Goal: Task Accomplishment & Management: Complete application form

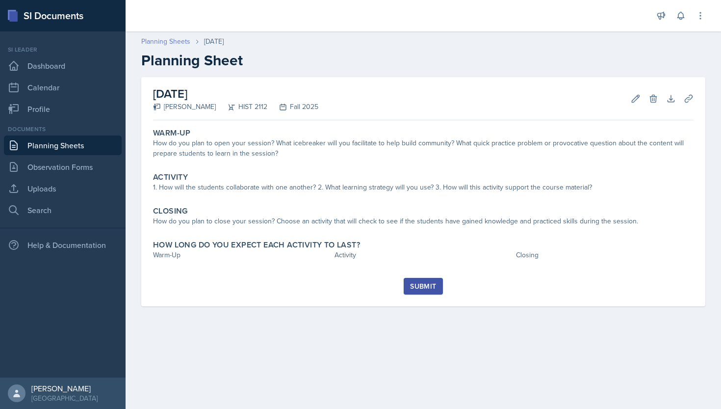
click at [174, 44] on link "Planning Sheets" at bounding box center [165, 41] width 49 height 10
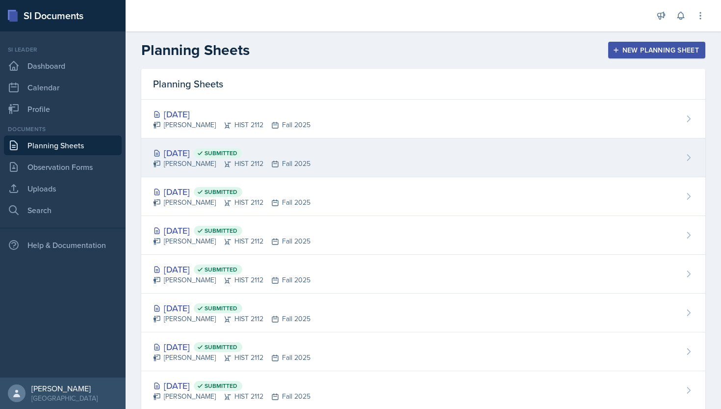
click at [242, 153] on span "Submitted" at bounding box center [218, 153] width 49 height 10
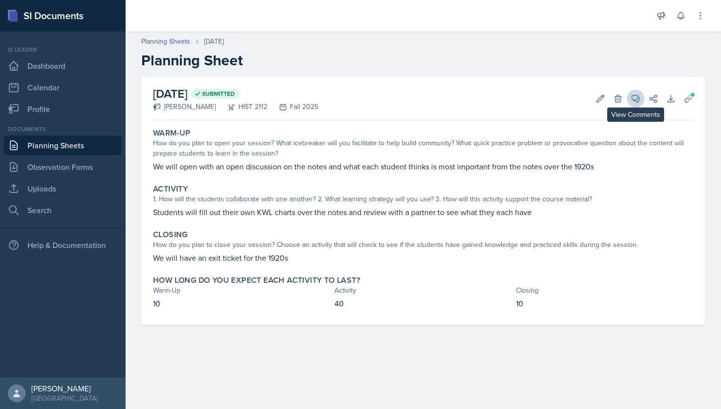
click at [635, 98] on icon at bounding box center [636, 99] width 10 height 10
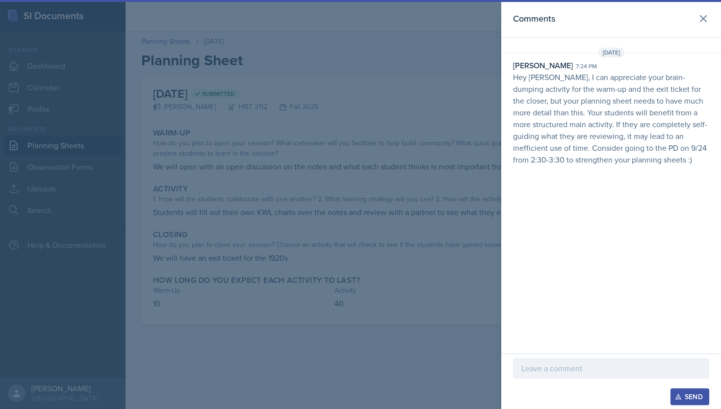
click at [558, 363] on p at bounding box center [612, 368] width 180 height 12
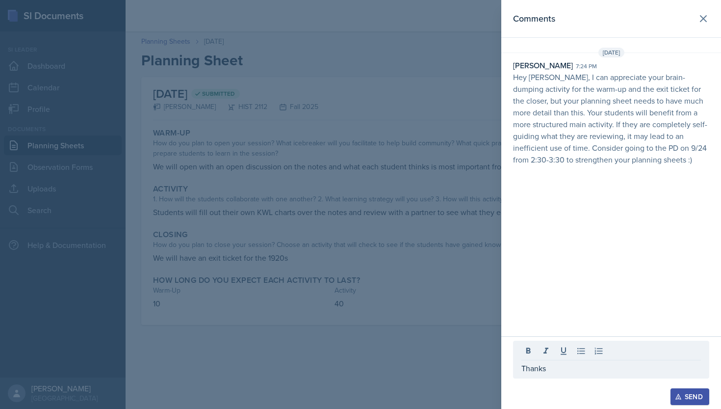
click at [683, 395] on div "Send" at bounding box center [690, 397] width 26 height 8
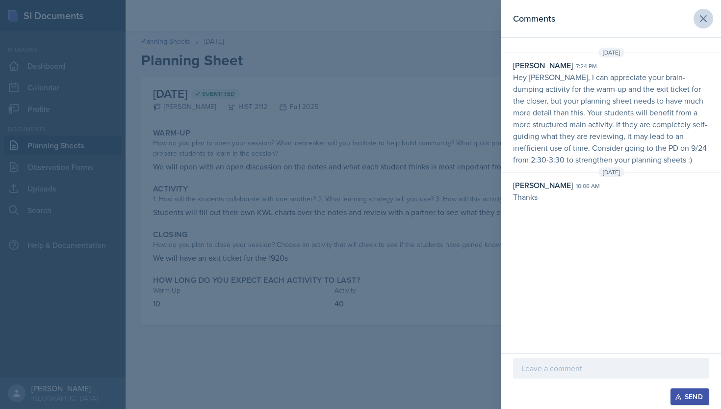
click at [705, 19] on icon at bounding box center [704, 19] width 12 height 12
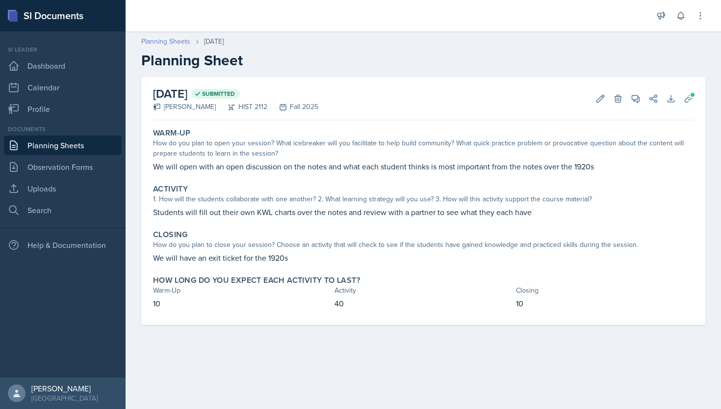
click at [162, 38] on link "Planning Sheets" at bounding box center [165, 41] width 49 height 10
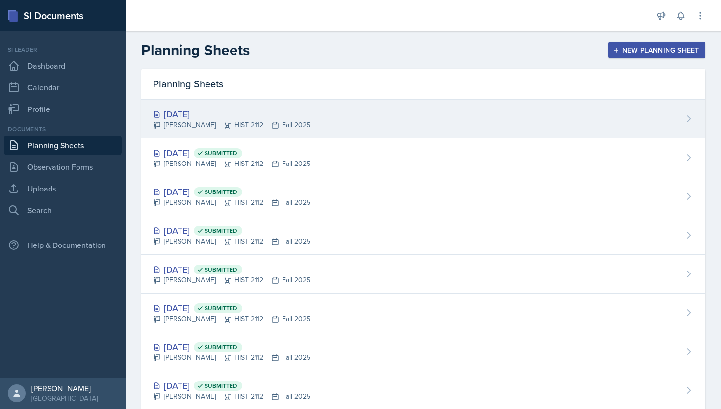
click at [180, 110] on div "[DATE]" at bounding box center [232, 113] width 158 height 13
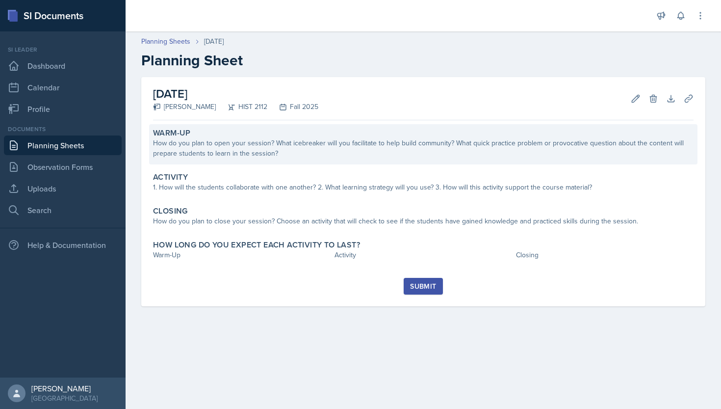
click at [281, 144] on div "How do you plan to open your session? What icebreaker will you facilitate to he…" at bounding box center [423, 148] width 541 height 21
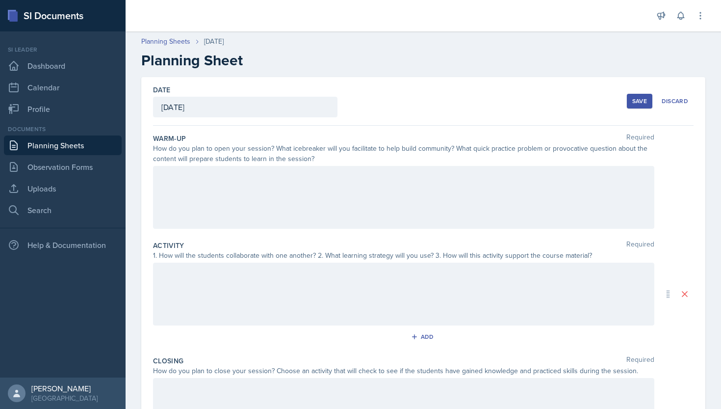
click at [269, 180] on div at bounding box center [404, 197] width 502 height 63
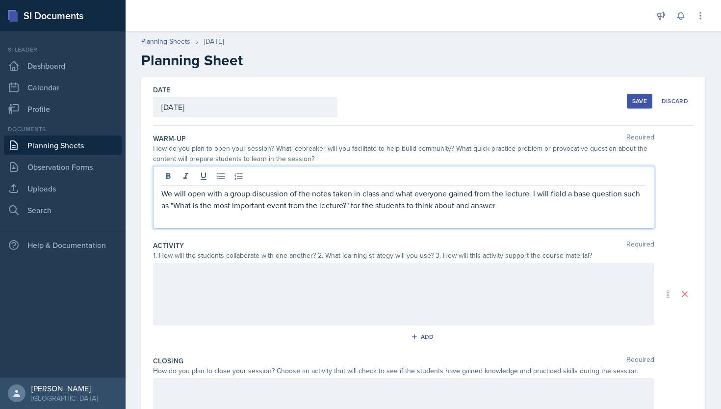
click at [417, 276] on div at bounding box center [404, 294] width 502 height 63
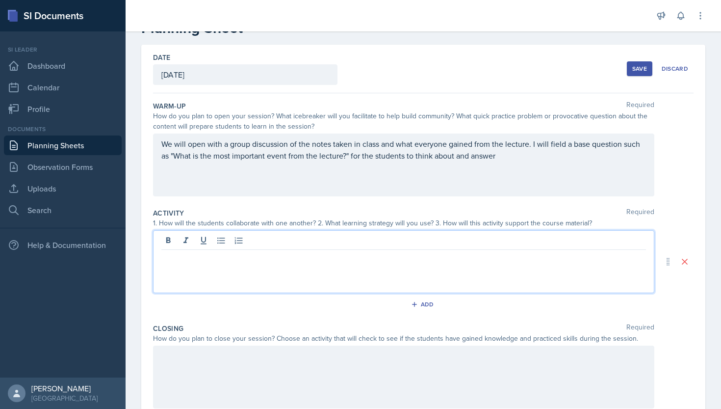
scroll to position [36, 0]
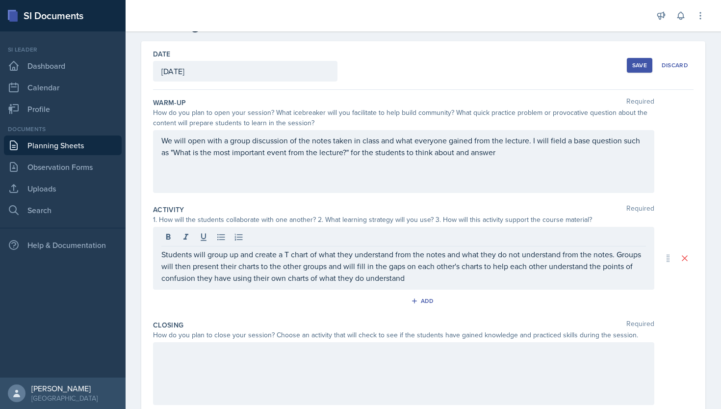
click at [634, 69] on div "Save" at bounding box center [640, 65] width 15 height 8
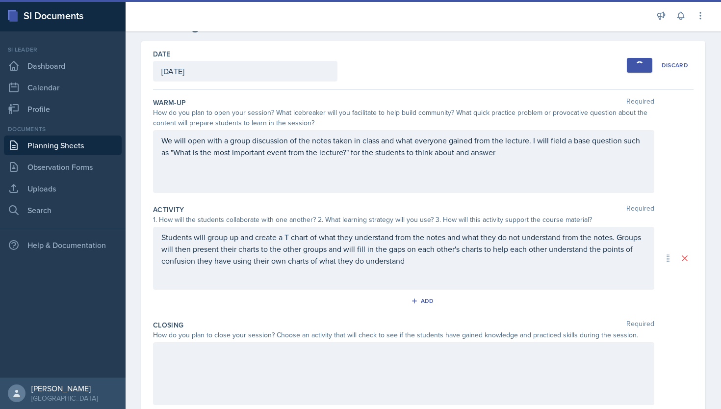
scroll to position [0, 0]
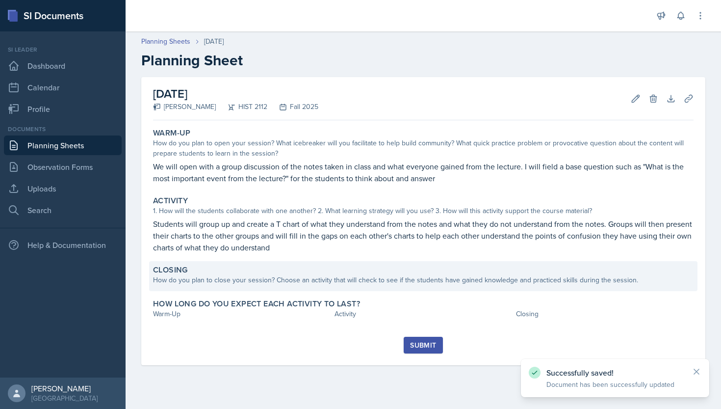
click at [411, 276] on div "How do you plan to close your session? Choose an activity that will check to se…" at bounding box center [423, 280] width 541 height 10
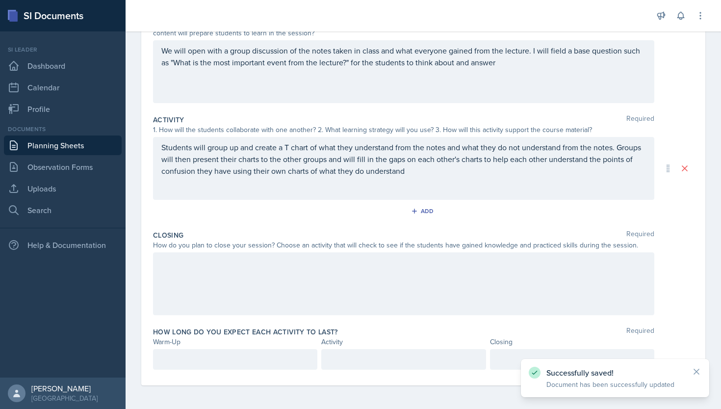
click at [282, 283] on div at bounding box center [404, 283] width 502 height 63
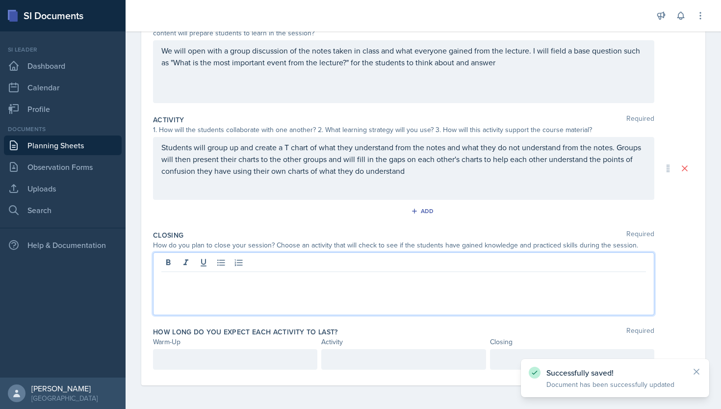
scroll to position [126, 0]
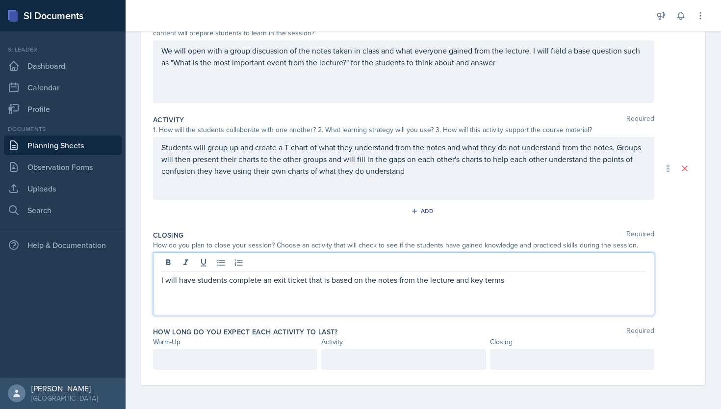
click at [187, 354] on div at bounding box center [235, 359] width 164 height 21
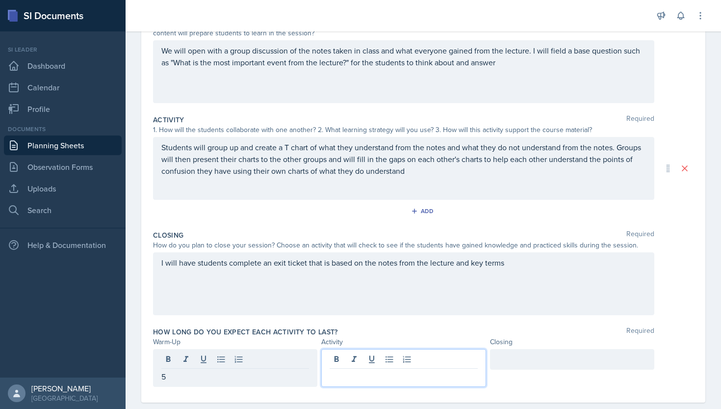
click at [347, 358] on div at bounding box center [403, 368] width 164 height 38
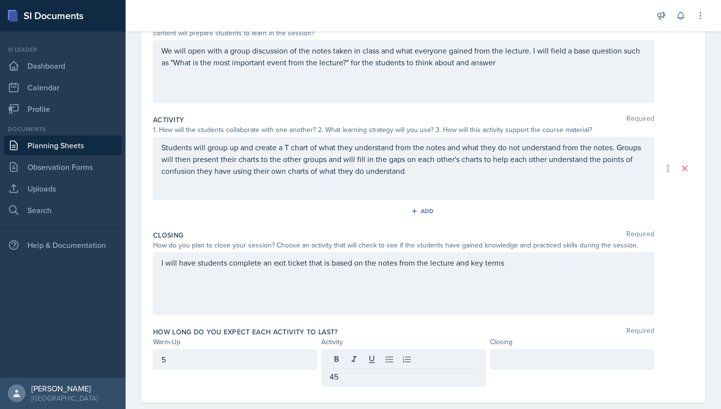
click at [518, 371] on div at bounding box center [572, 368] width 164 height 38
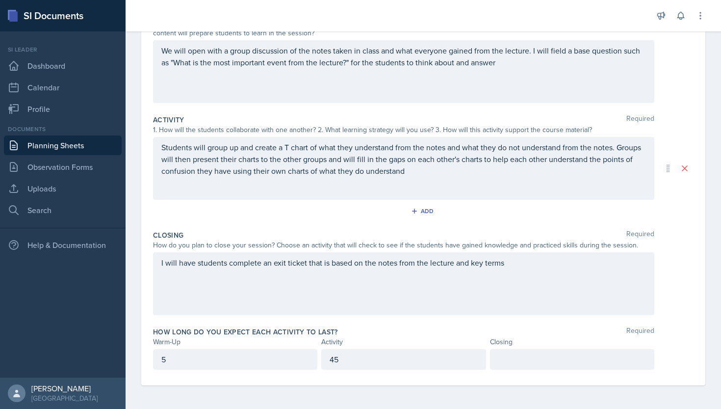
click at [517, 367] on div at bounding box center [572, 359] width 164 height 21
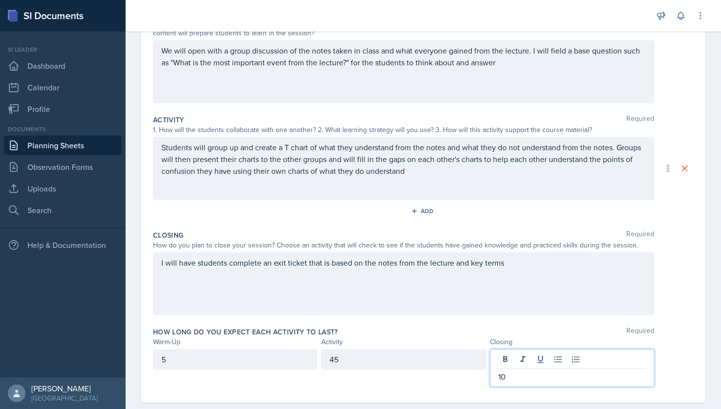
click at [534, 318] on div "Closing Required How do you plan to close your session? Choose an activity that…" at bounding box center [423, 274] width 541 height 97
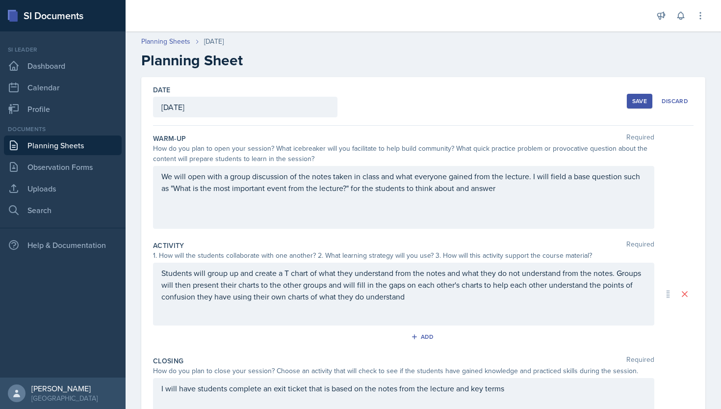
scroll to position [0, 0]
click at [639, 101] on div "Save" at bounding box center [640, 101] width 15 height 8
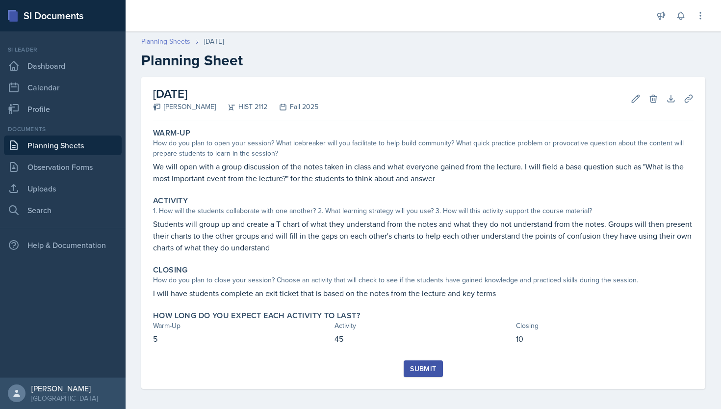
click at [184, 45] on link "Planning Sheets" at bounding box center [165, 41] width 49 height 10
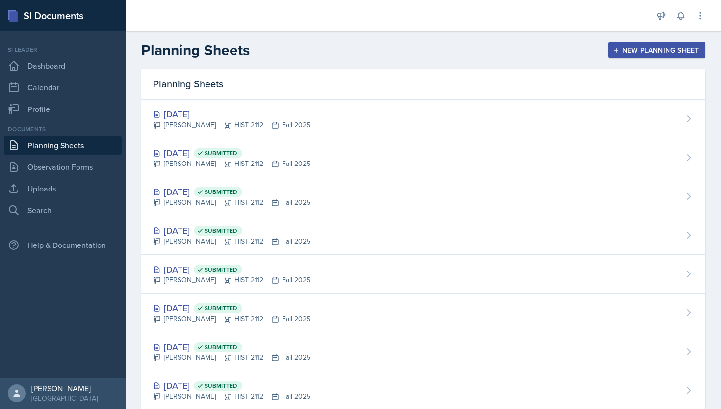
click at [616, 46] on div "New Planning Sheet" at bounding box center [657, 50] width 84 height 8
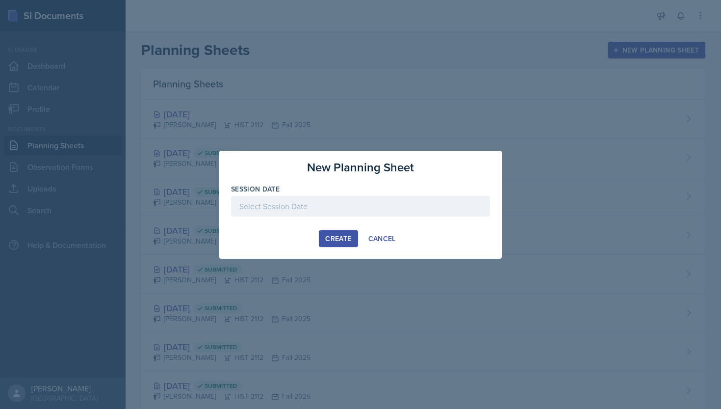
click at [316, 214] on div at bounding box center [360, 206] width 259 height 21
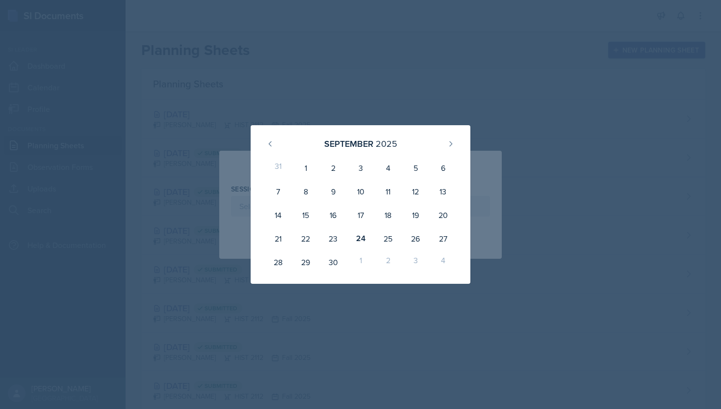
click at [361, 259] on div "1" at bounding box center [360, 262] width 27 height 24
click at [450, 143] on icon at bounding box center [451, 144] width 8 height 8
click at [364, 167] on div "1" at bounding box center [360, 168] width 27 height 24
type input "[DATE]"
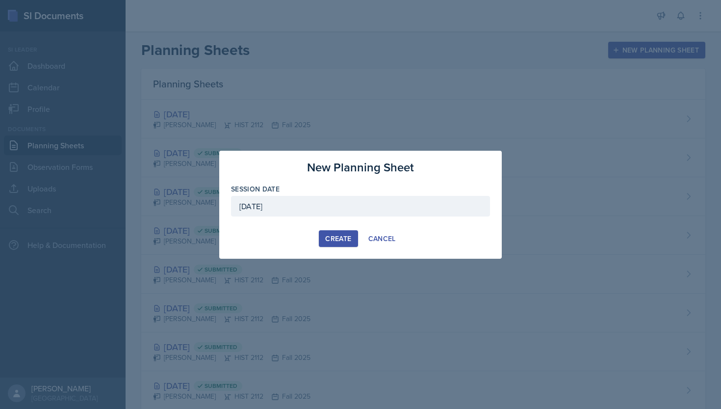
click at [338, 235] on div "Create" at bounding box center [338, 239] width 26 height 8
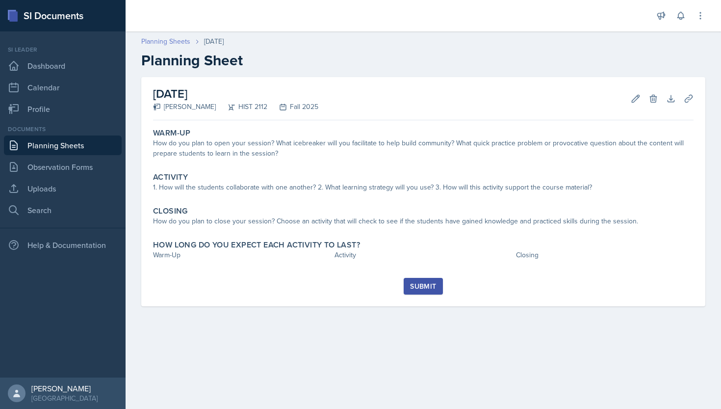
click at [157, 38] on link "Planning Sheets" at bounding box center [165, 41] width 49 height 10
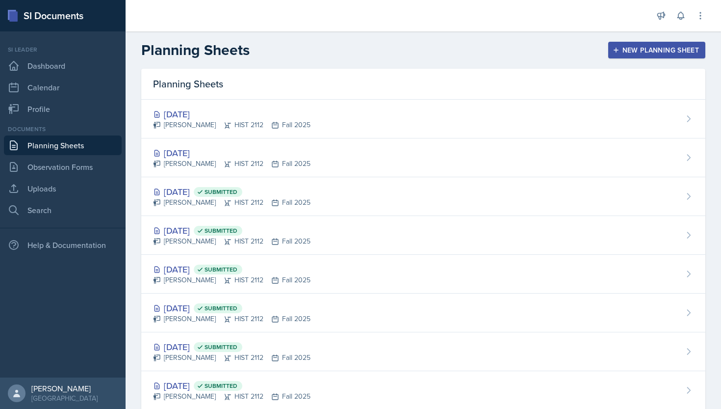
click at [207, 59] on h2 "Planning Sheets" at bounding box center [195, 50] width 108 height 18
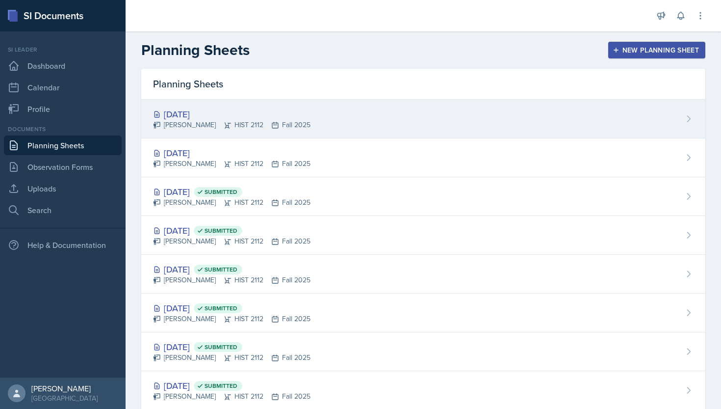
click at [191, 111] on div "[DATE]" at bounding box center [232, 113] width 158 height 13
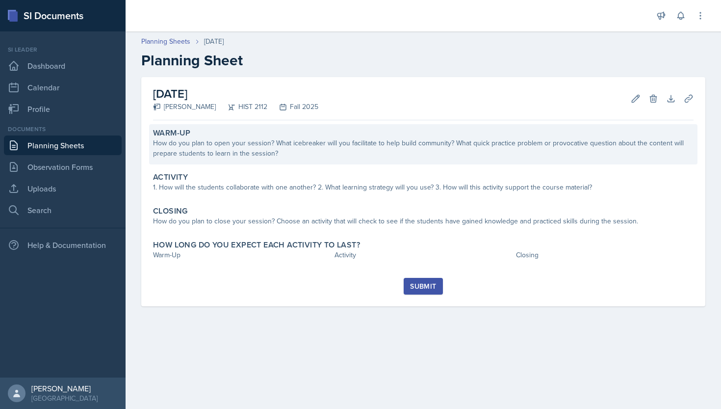
click at [226, 148] on div "How do you plan to open your session? What icebreaker will you facilitate to he…" at bounding box center [423, 148] width 541 height 21
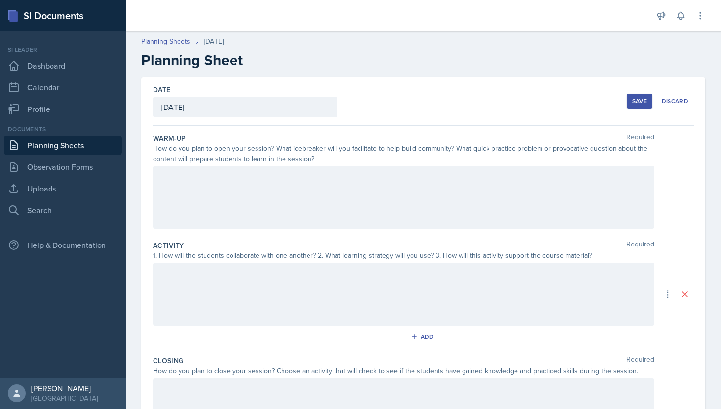
click at [231, 174] on div at bounding box center [404, 197] width 502 height 63
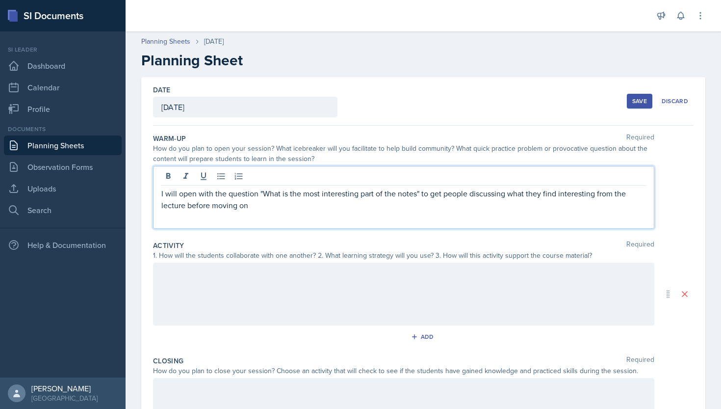
click at [219, 273] on div at bounding box center [404, 294] width 502 height 63
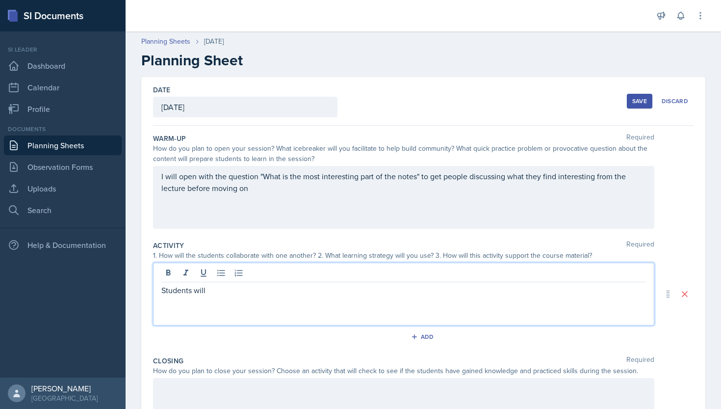
click at [633, 97] on div "Save" at bounding box center [640, 101] width 15 height 8
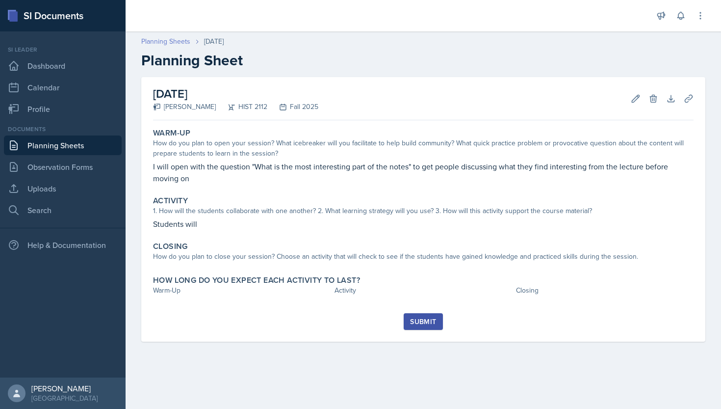
click at [165, 41] on link "Planning Sheets" at bounding box center [165, 41] width 49 height 10
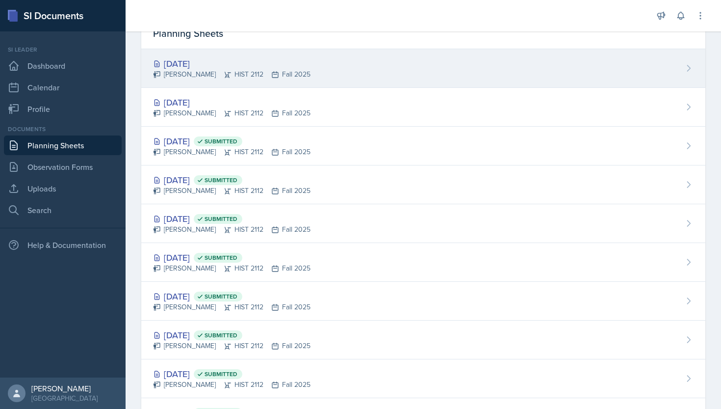
scroll to position [58, 0]
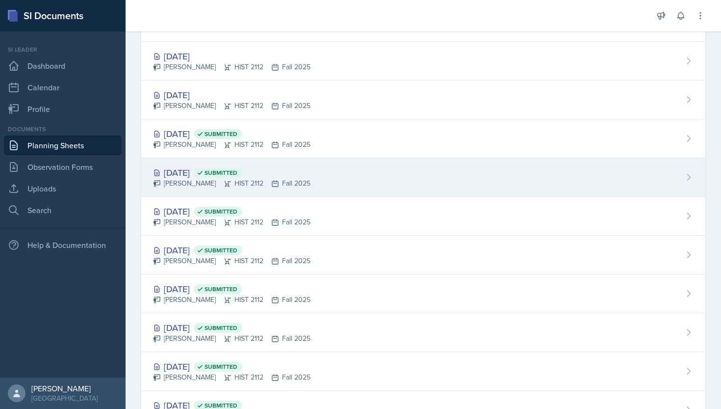
click at [221, 169] on div "[DATE] Submitted" at bounding box center [232, 172] width 158 height 13
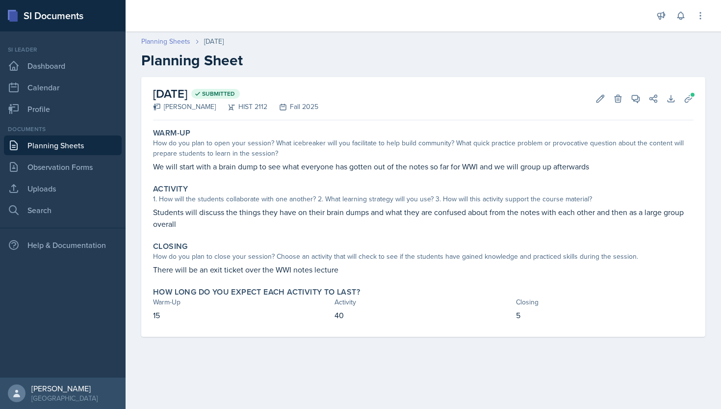
click at [179, 42] on link "Planning Sheets" at bounding box center [165, 41] width 49 height 10
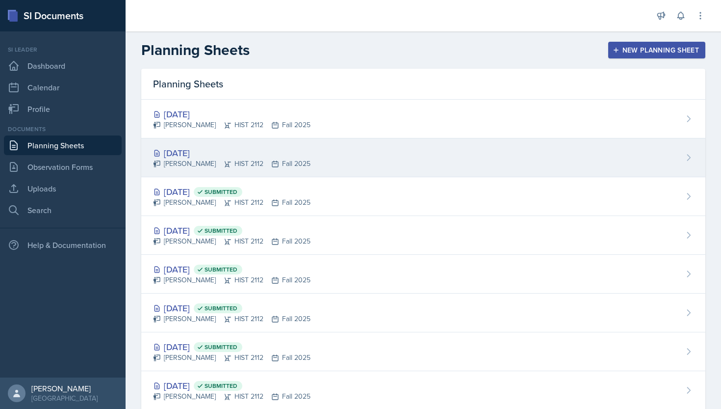
click at [198, 158] on div "[DATE]" at bounding box center [232, 152] width 158 height 13
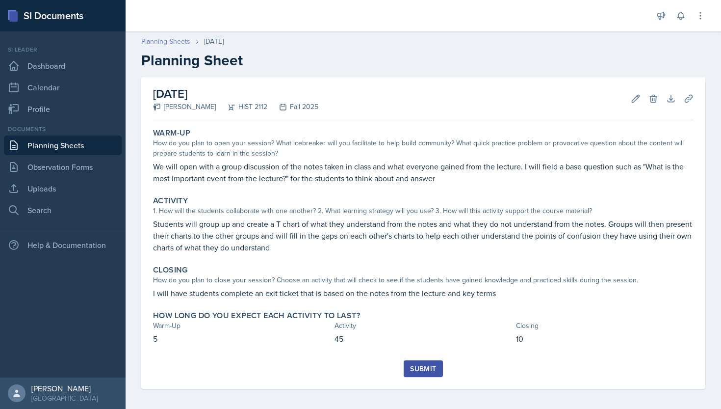
click at [179, 39] on link "Planning Sheets" at bounding box center [165, 41] width 49 height 10
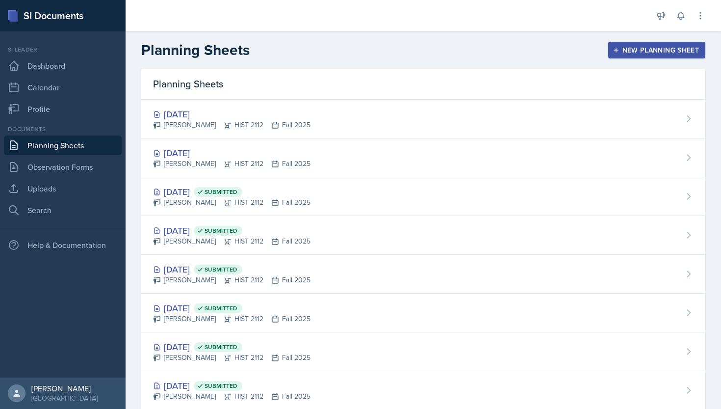
click at [179, 41] on h2 "Planning Sheets" at bounding box center [195, 50] width 108 height 18
